Goal: Check status: Check status

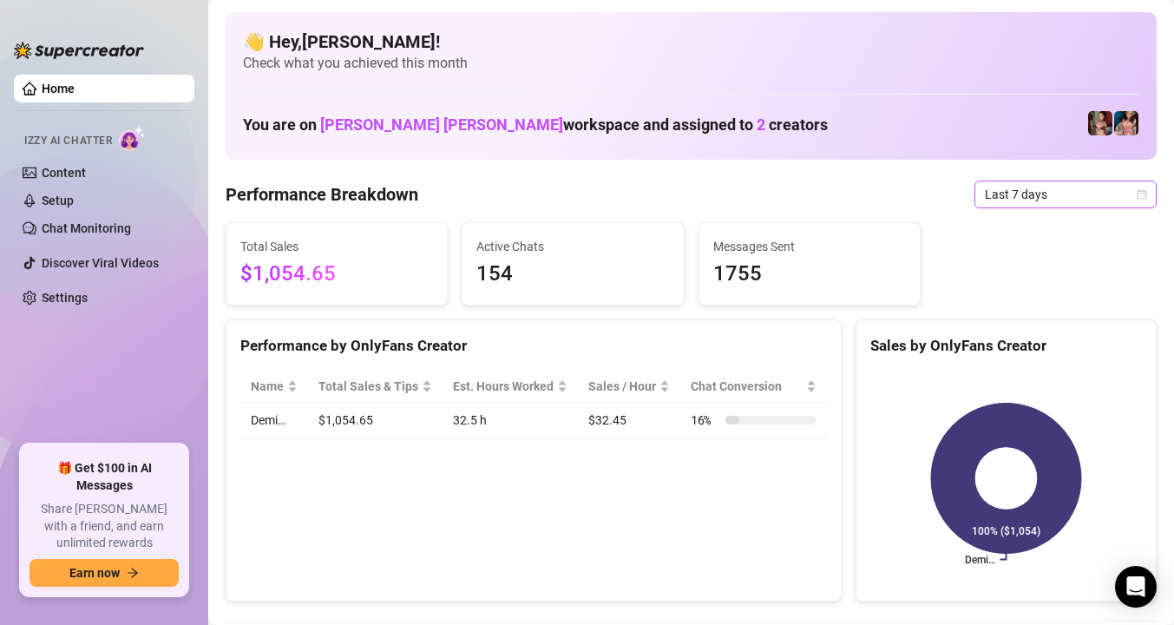
click at [1078, 199] on span "Last 7 days" at bounding box center [1065, 194] width 161 height 26
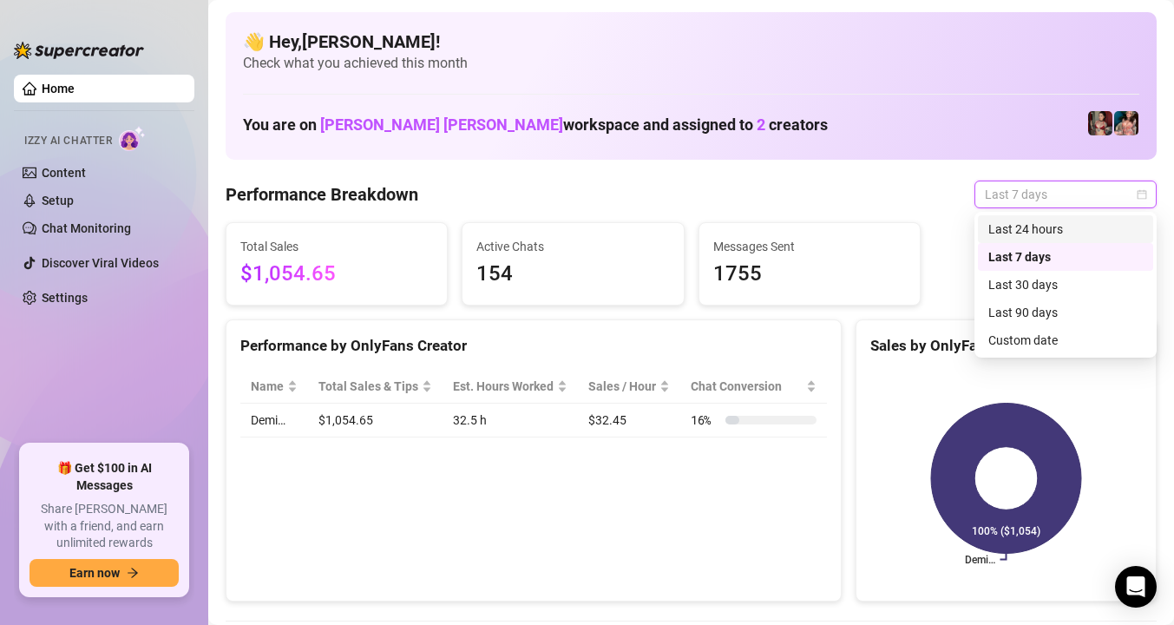
click at [1068, 224] on div "Last 24 hours" at bounding box center [1065, 228] width 154 height 19
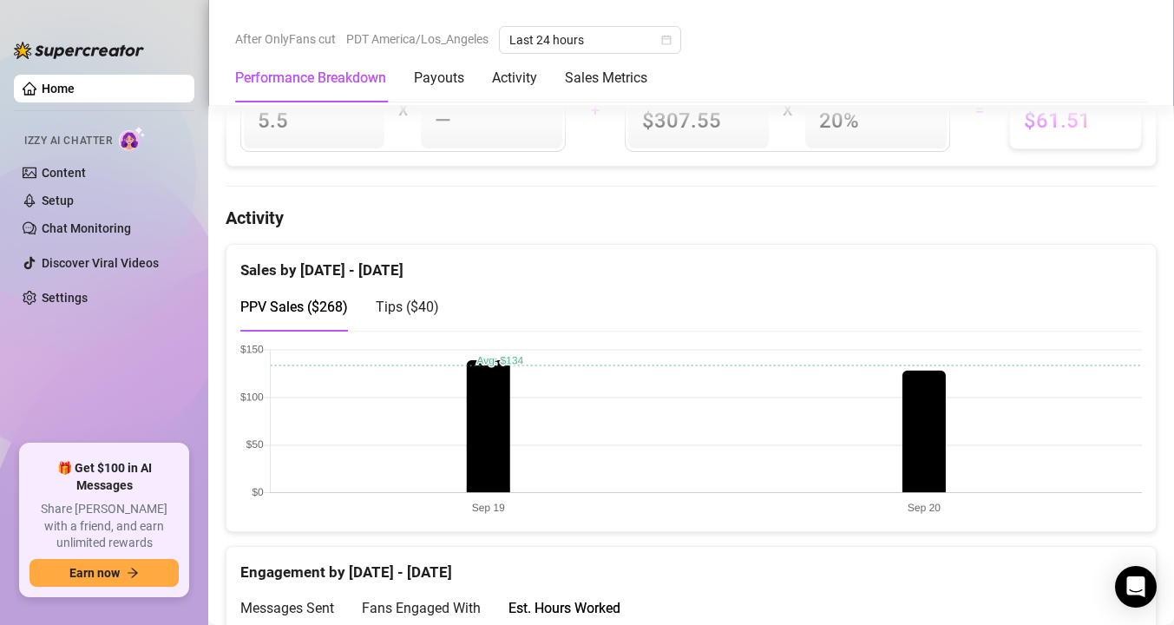
scroll to position [760, 0]
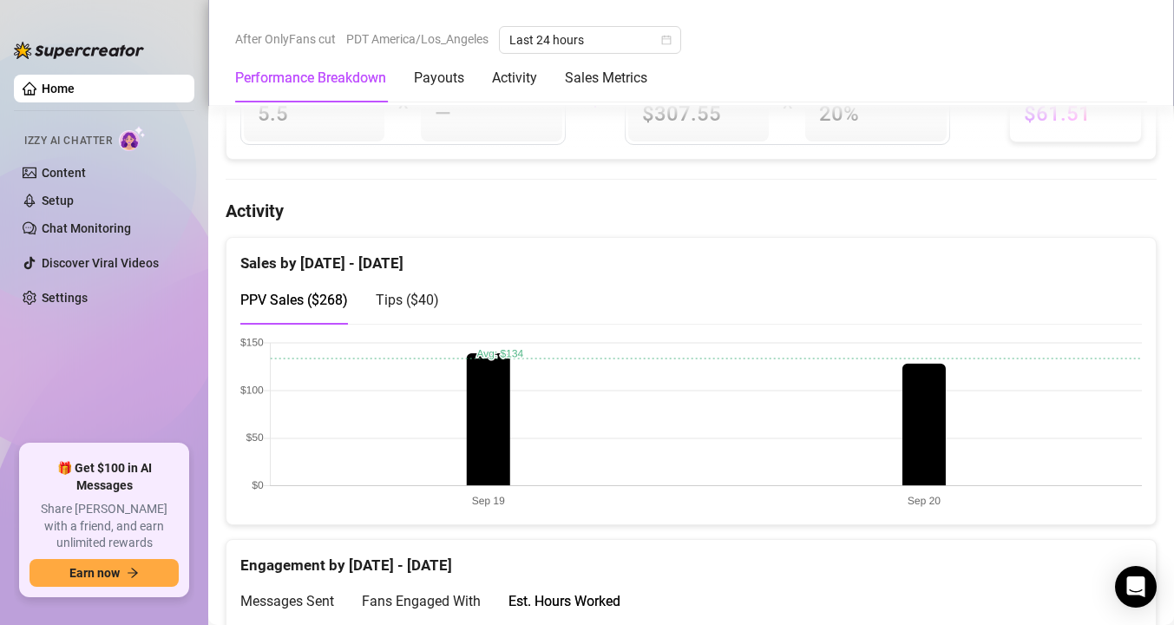
click at [425, 285] on div "Tips ( $40 )" at bounding box center [407, 299] width 63 height 49
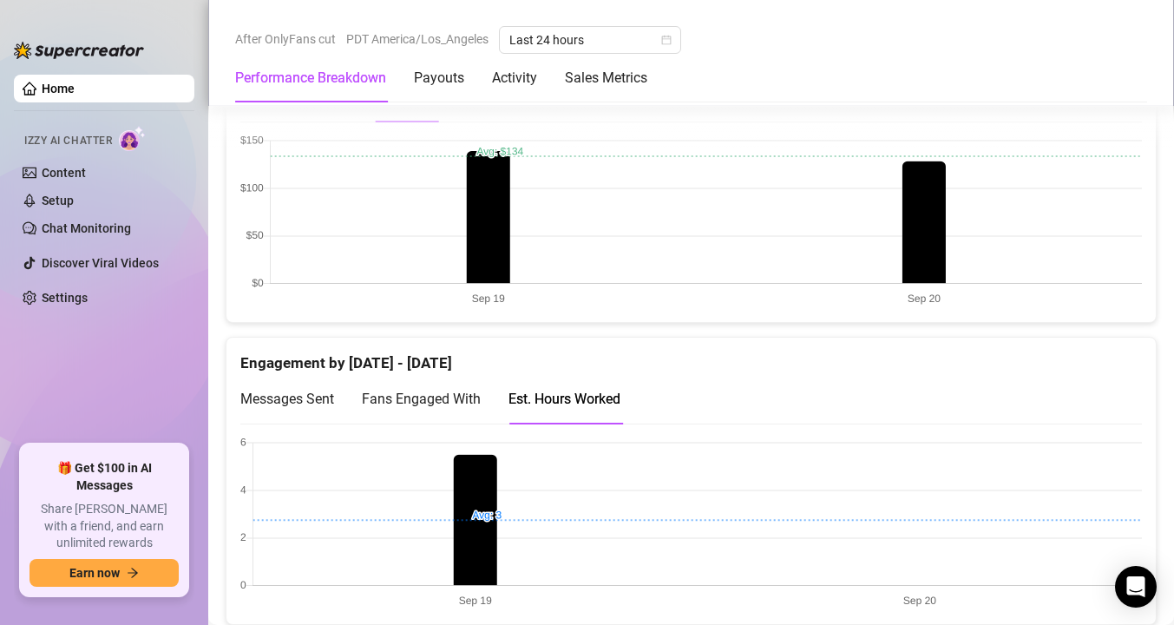
scroll to position [1059, 0]
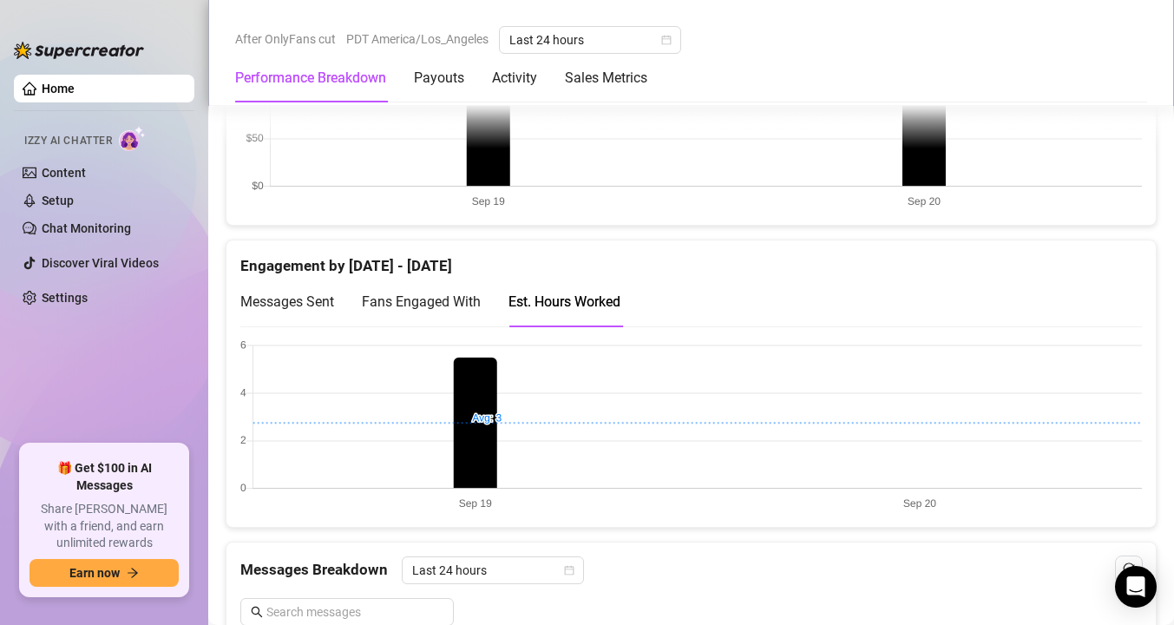
click at [434, 290] on div "Fans Engaged With" at bounding box center [421, 301] width 119 height 49
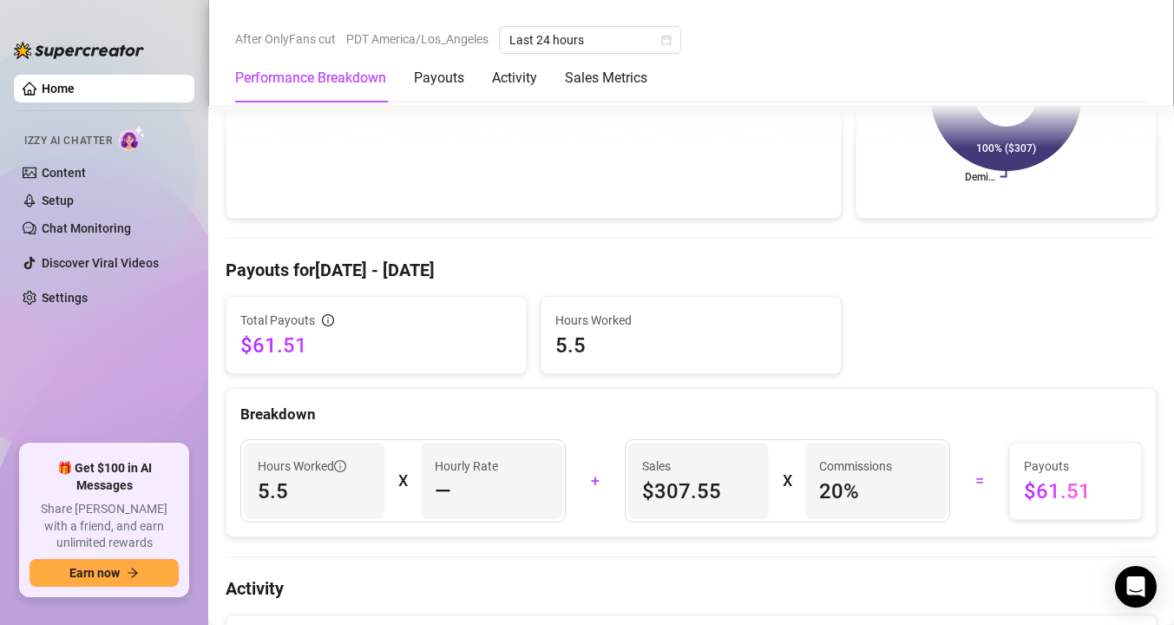
scroll to position [320, 0]
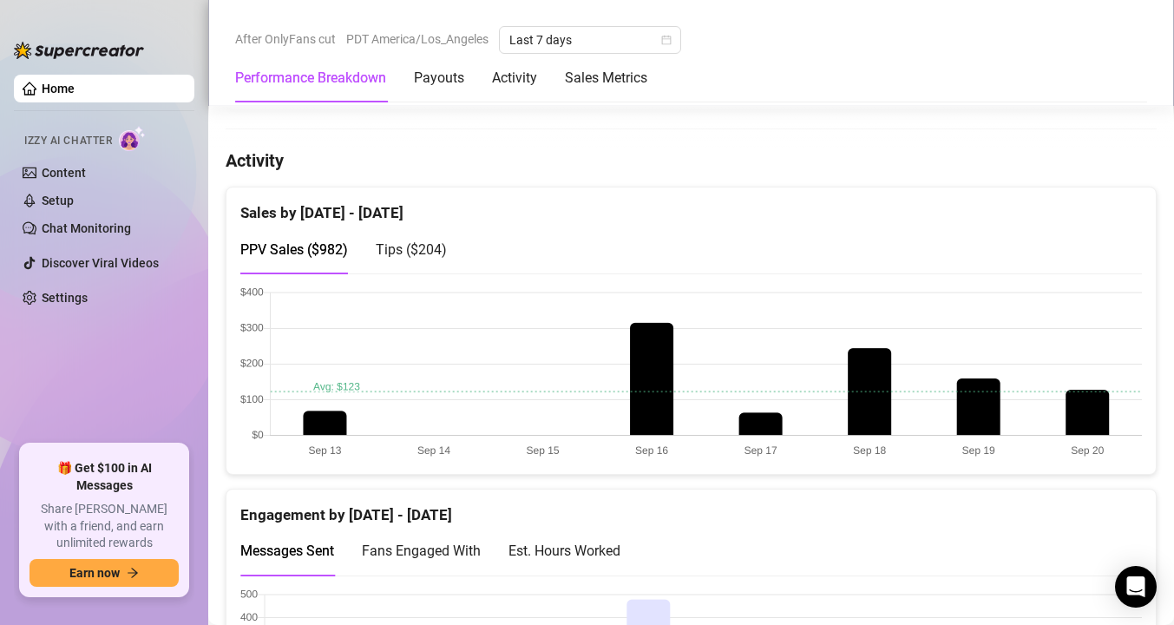
scroll to position [822, 0]
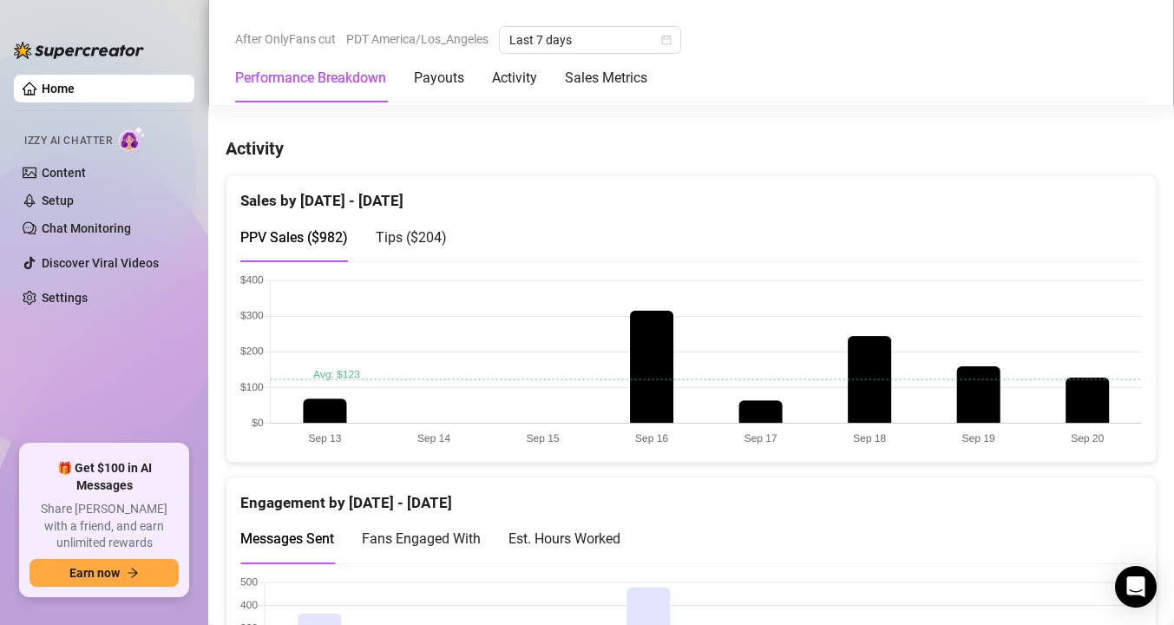
click at [408, 231] on span "Tips ( $204 )" at bounding box center [411, 237] width 71 height 16
click at [308, 241] on span "PPV Sales ( $982 )" at bounding box center [294, 237] width 108 height 16
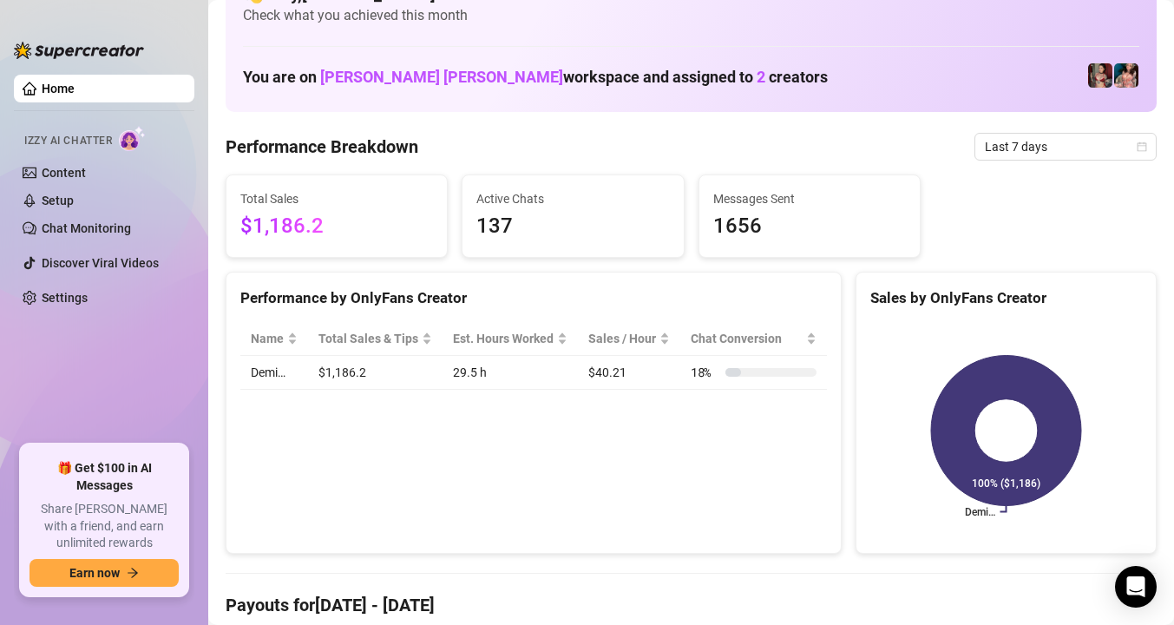
scroll to position [0, 0]
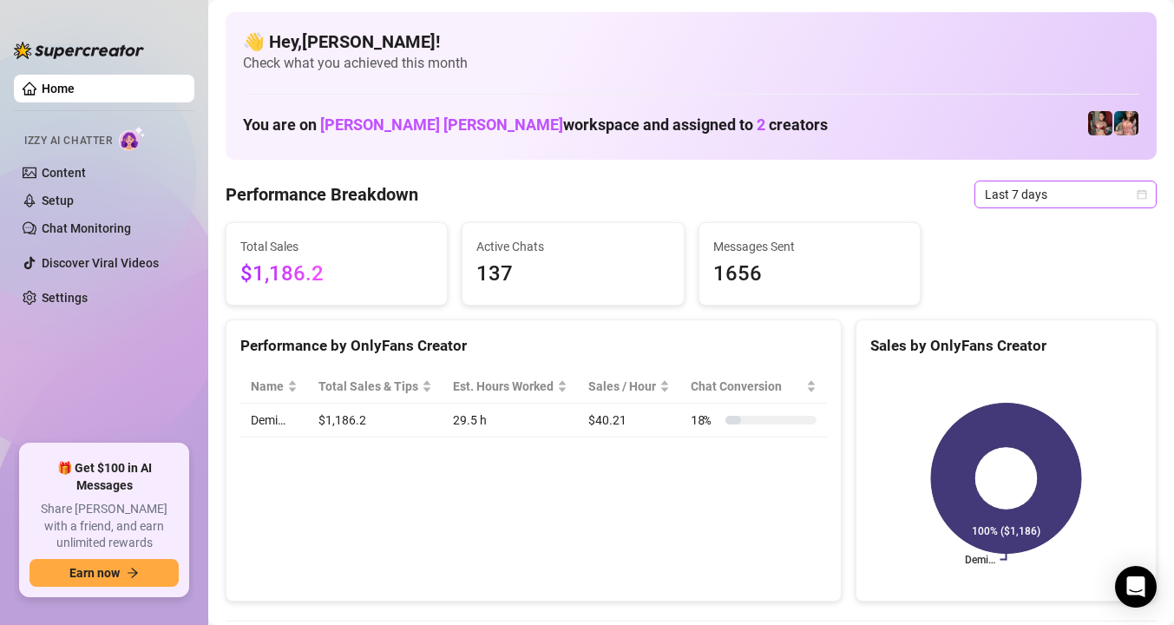
click at [1024, 195] on span "Last 7 days" at bounding box center [1065, 194] width 161 height 26
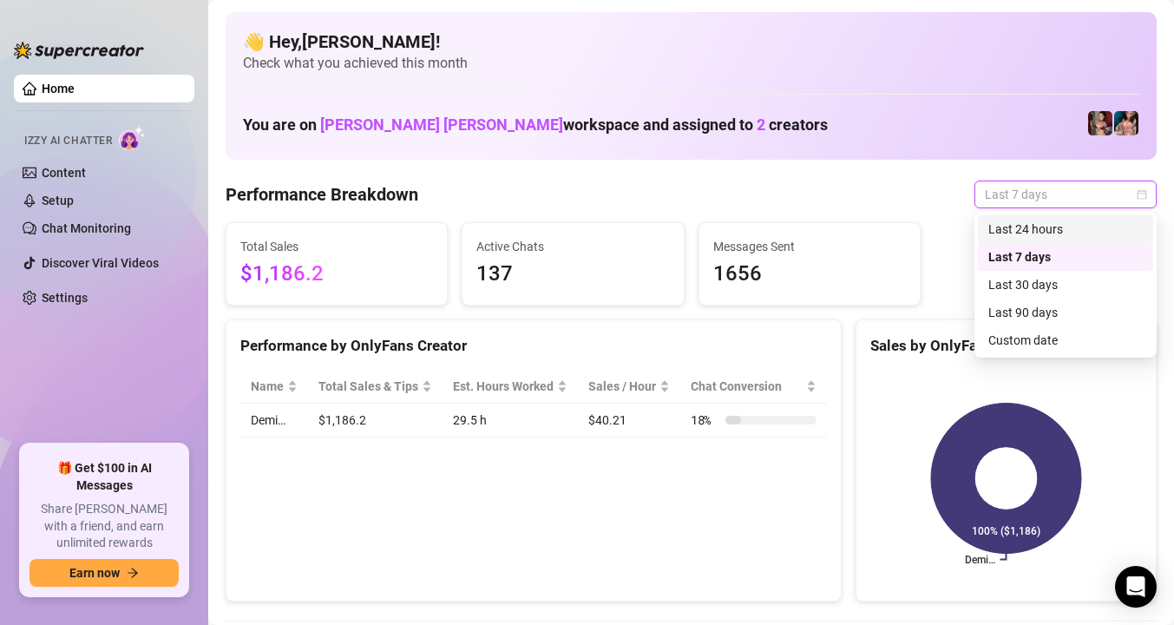
click at [1031, 222] on div "Last 24 hours" at bounding box center [1065, 228] width 154 height 19
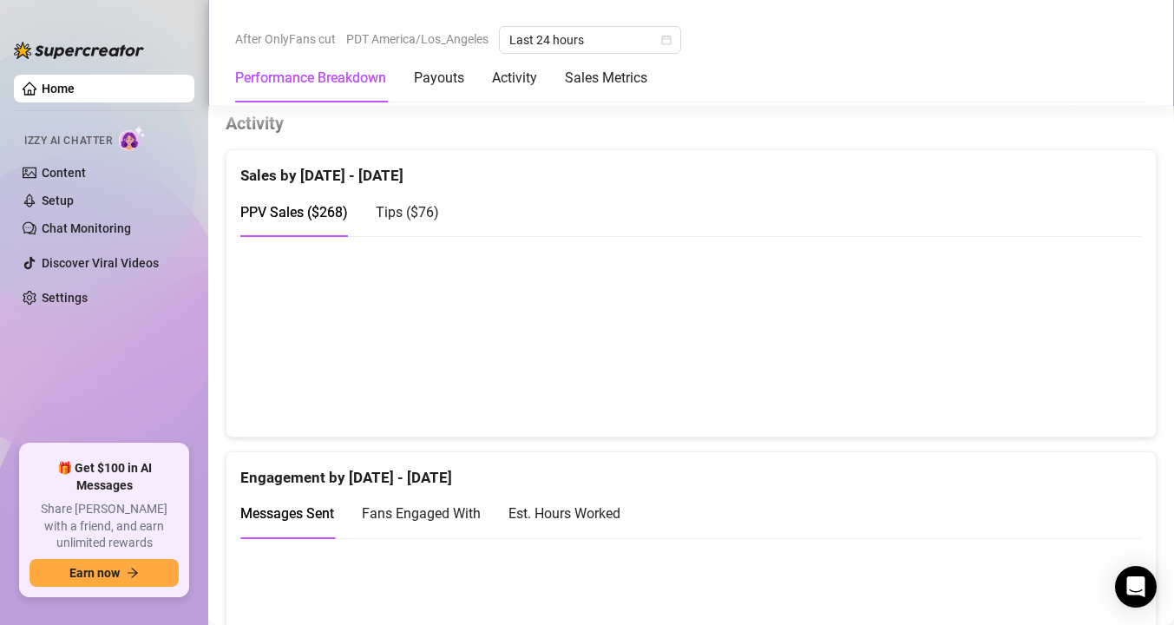
scroll to position [859, 0]
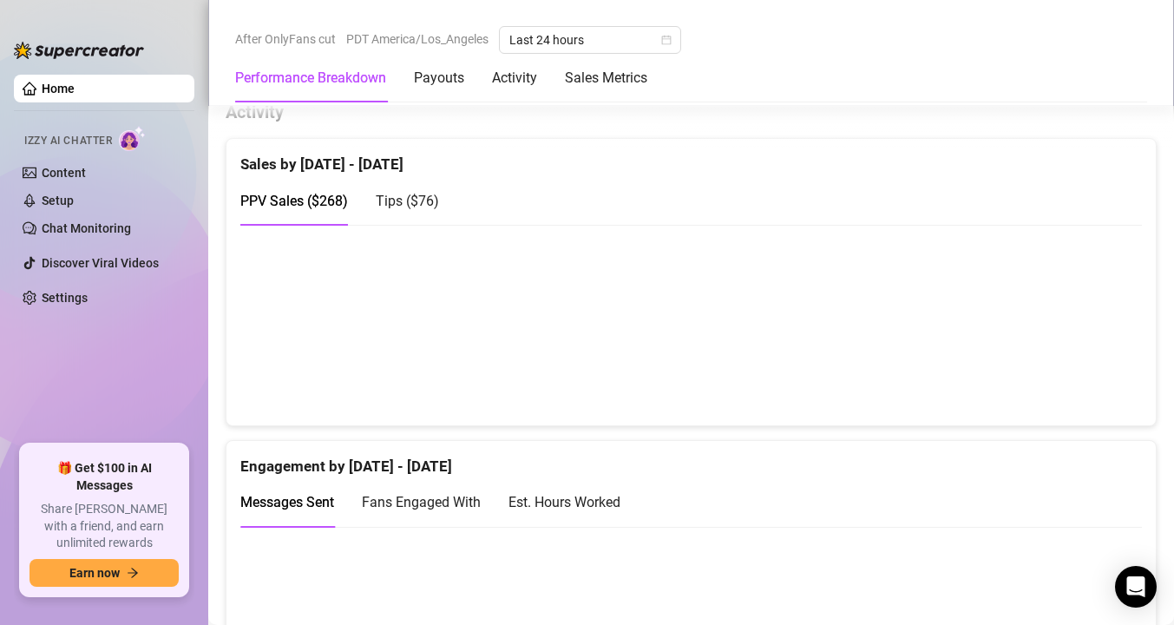
click at [580, 510] on div "Est. Hours Worked" at bounding box center [564, 502] width 112 height 22
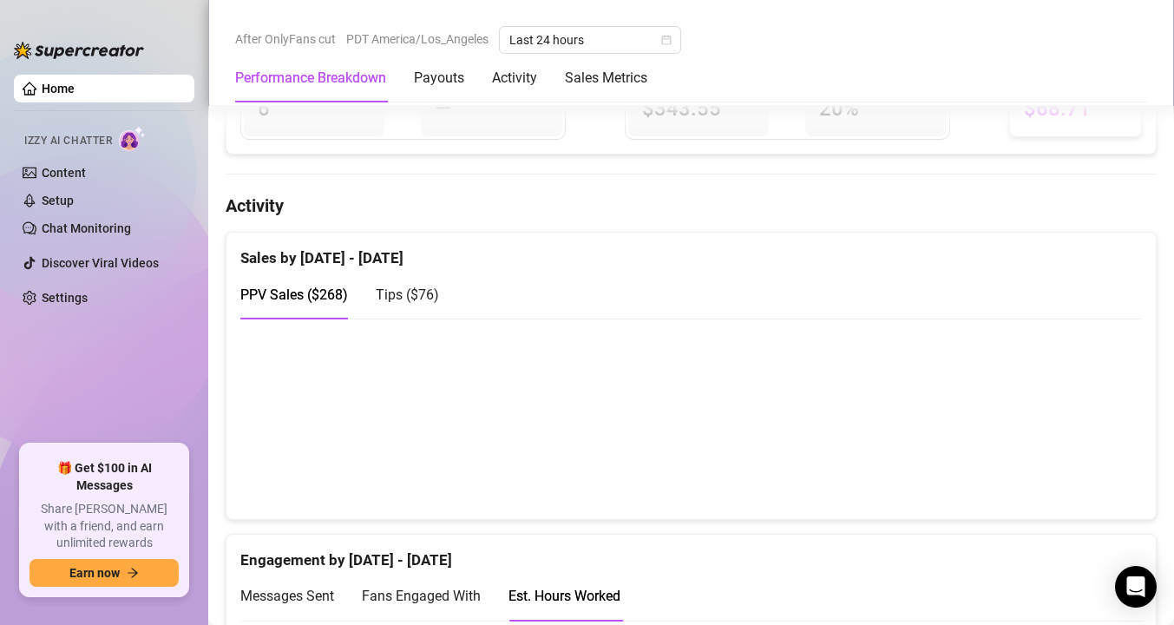
scroll to position [762, 0]
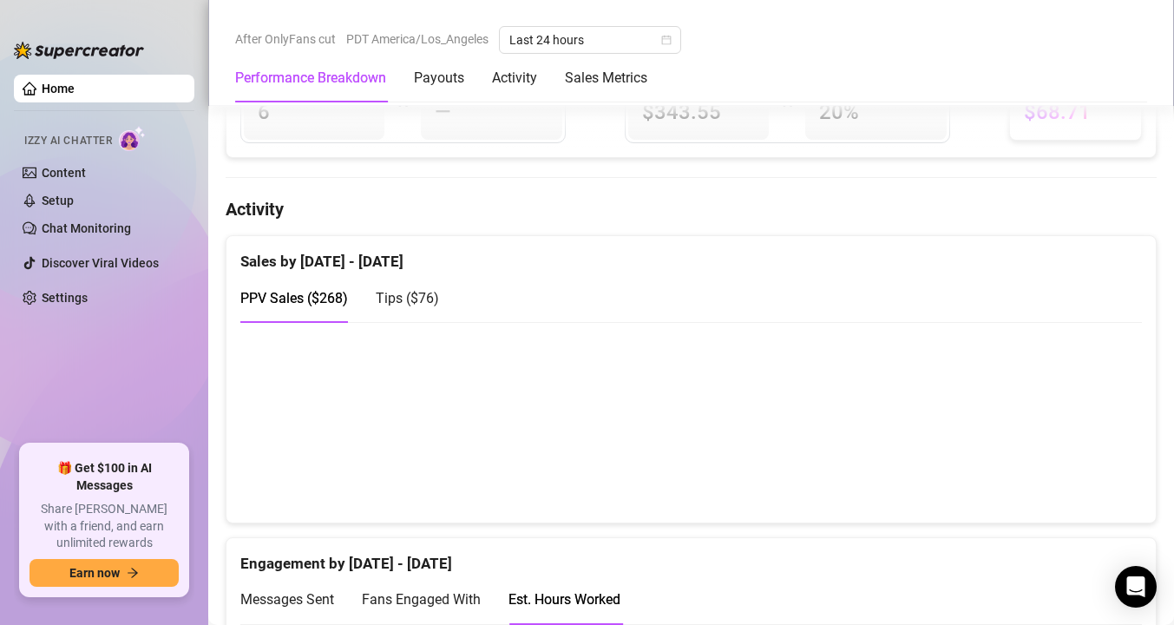
click at [411, 292] on span "Tips ( $76 )" at bounding box center [407, 298] width 63 height 16
click at [335, 294] on span "PPV Sales ( $268 )" at bounding box center [294, 298] width 108 height 16
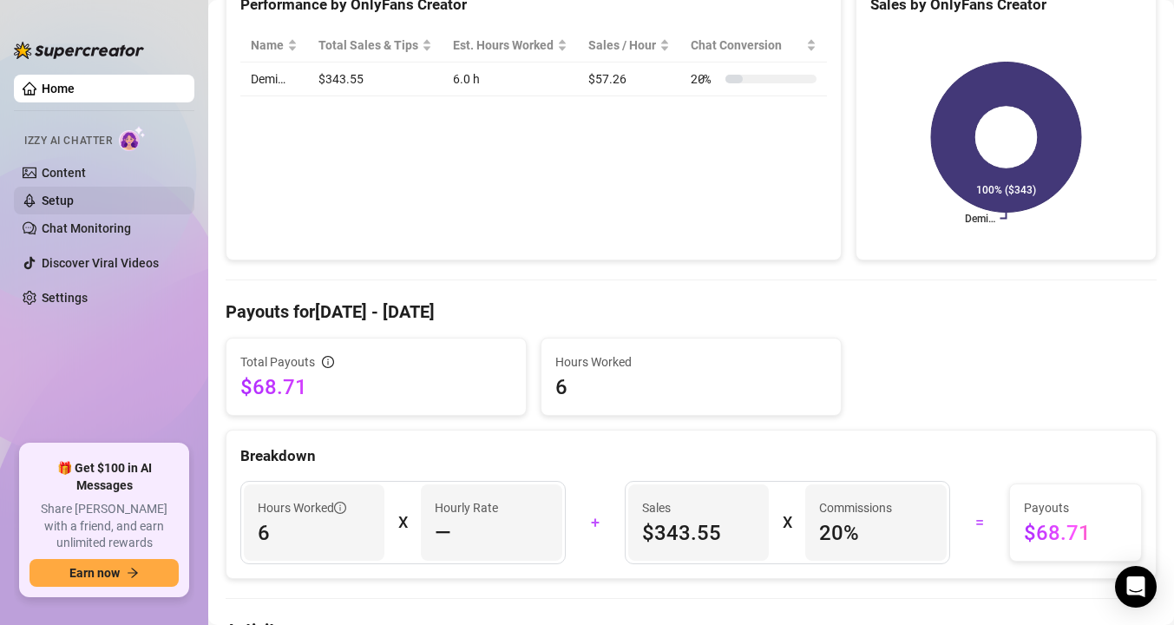
scroll to position [156, 0]
